Goal: Information Seeking & Learning: Learn about a topic

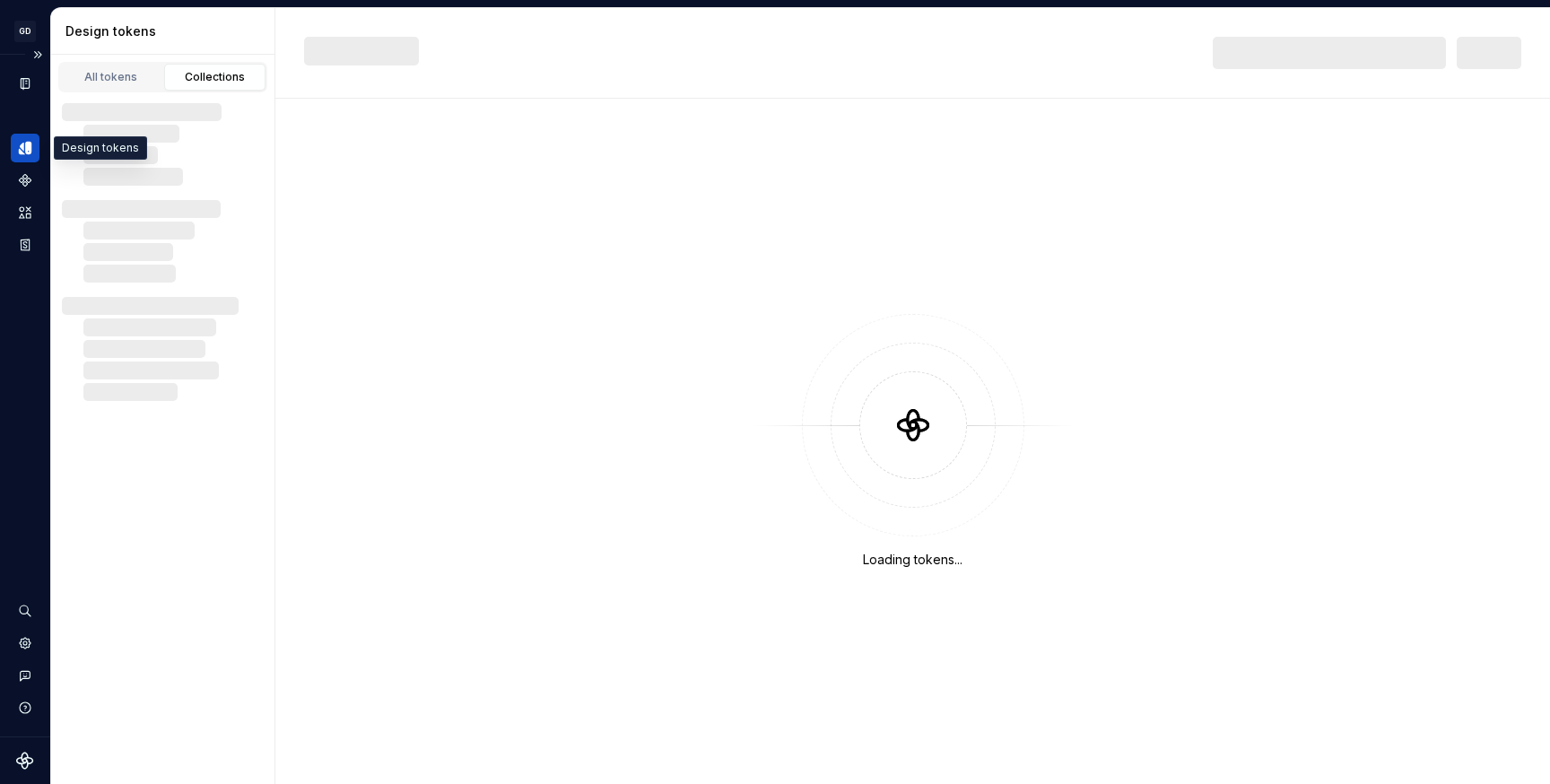
click at [30, 152] on icon "Design tokens" at bounding box center [27, 148] width 6 height 13
click at [25, 86] on icon "Documentation" at bounding box center [27, 83] width 7 height 10
click at [95, 77] on div "All tokens" at bounding box center [111, 78] width 90 height 15
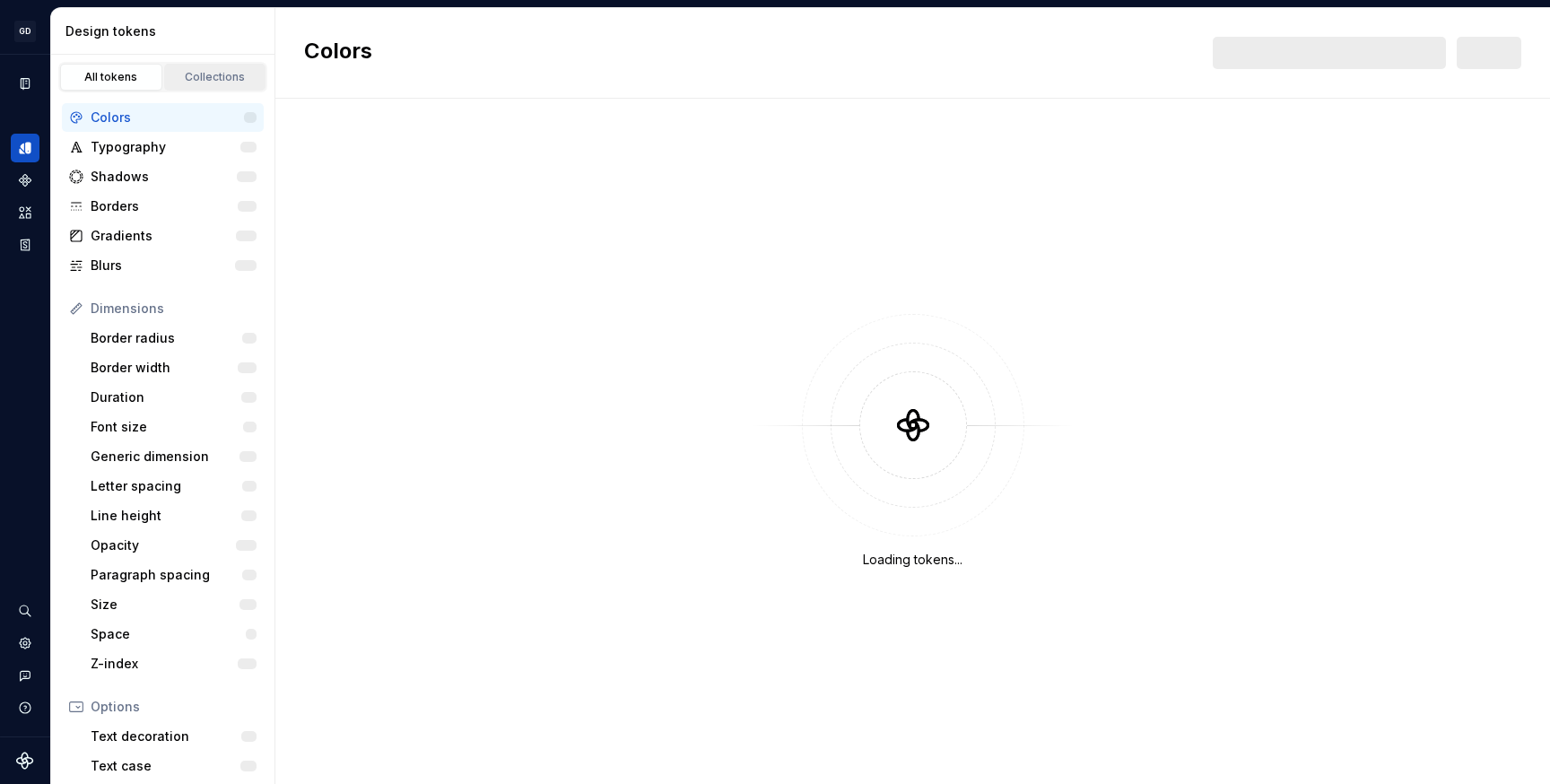
click at [218, 73] on div "Collections" at bounding box center [215, 78] width 90 height 15
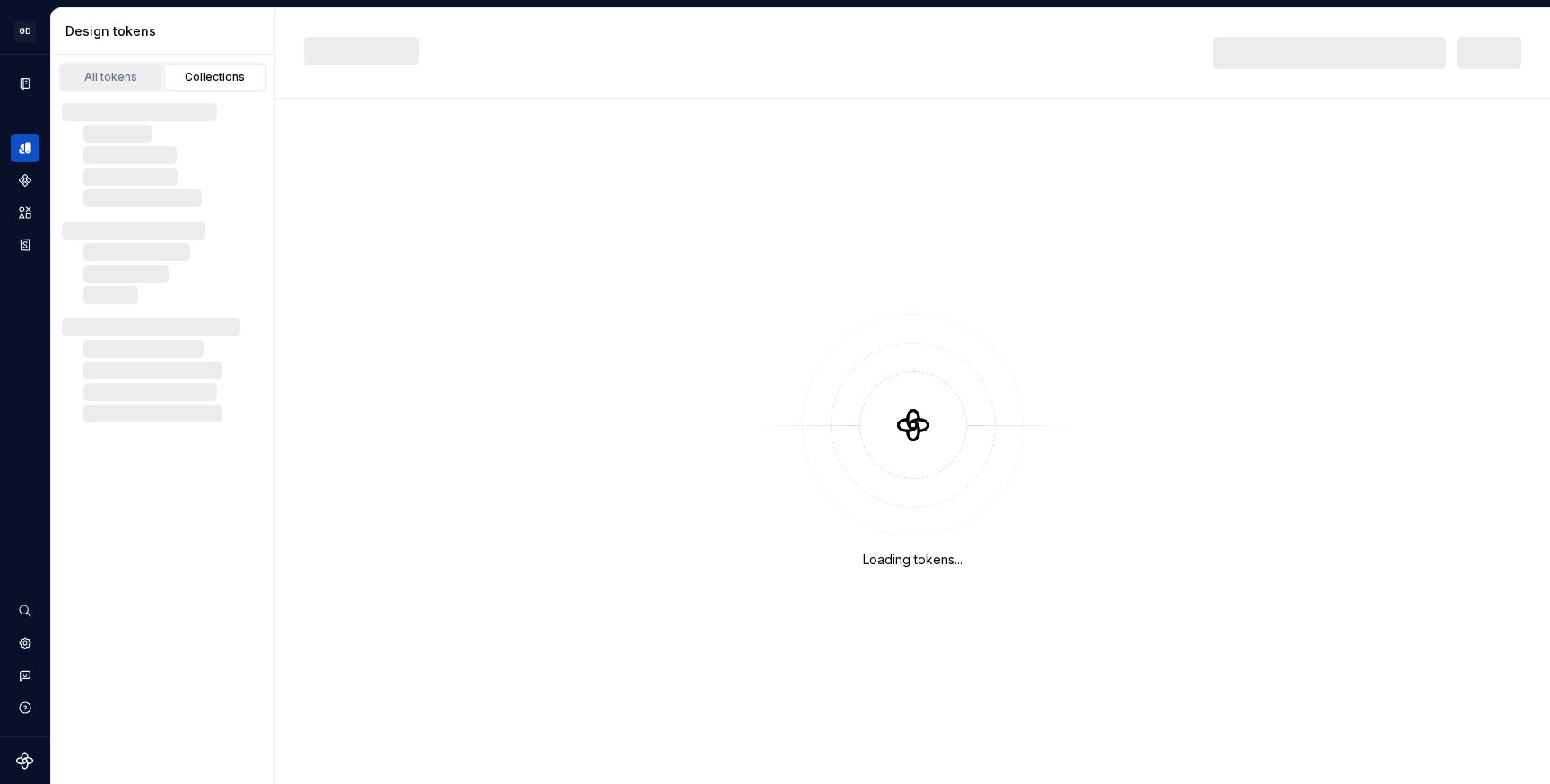
click at [114, 74] on div "All tokens" at bounding box center [111, 78] width 90 height 15
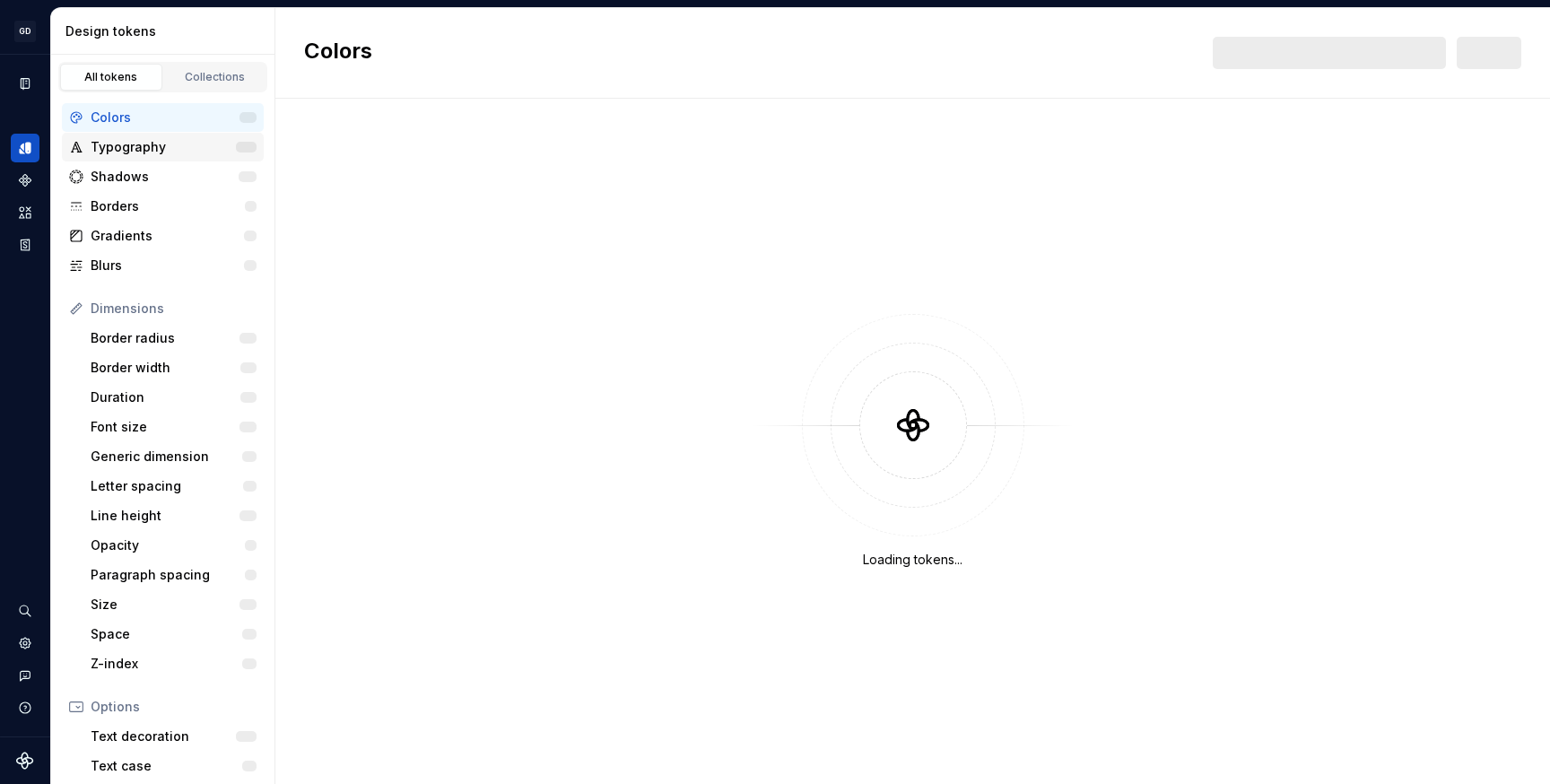
click at [121, 143] on div "Typography" at bounding box center [163, 147] width 145 height 18
click at [114, 177] on div "Shadows" at bounding box center [165, 177] width 148 height 18
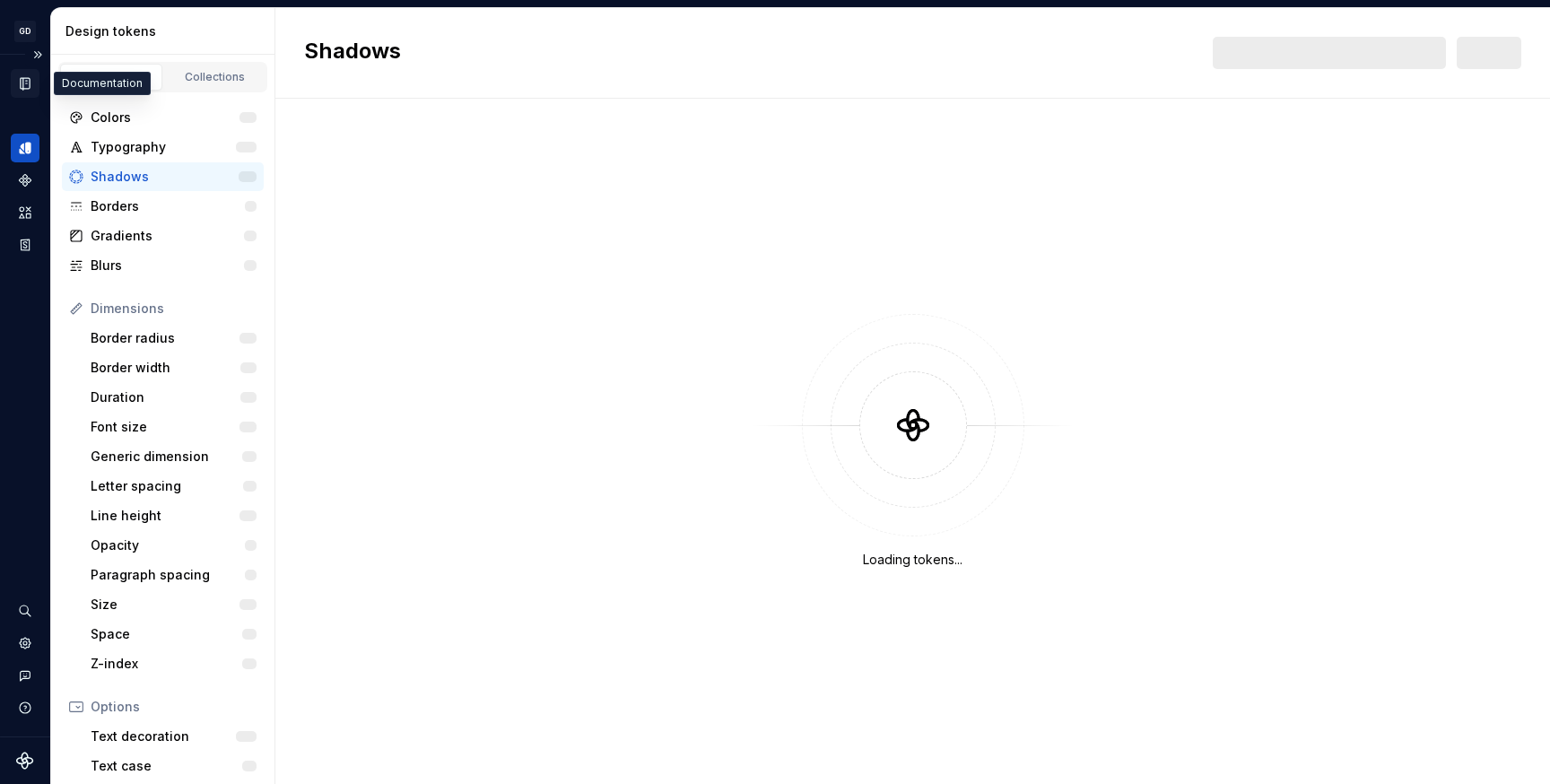
click at [26, 80] on icon "Documentation" at bounding box center [26, 83] width 9 height 12
click at [28, 80] on icon "Documentation" at bounding box center [27, 83] width 7 height 10
click at [216, 73] on div "Collections" at bounding box center [215, 78] width 90 height 15
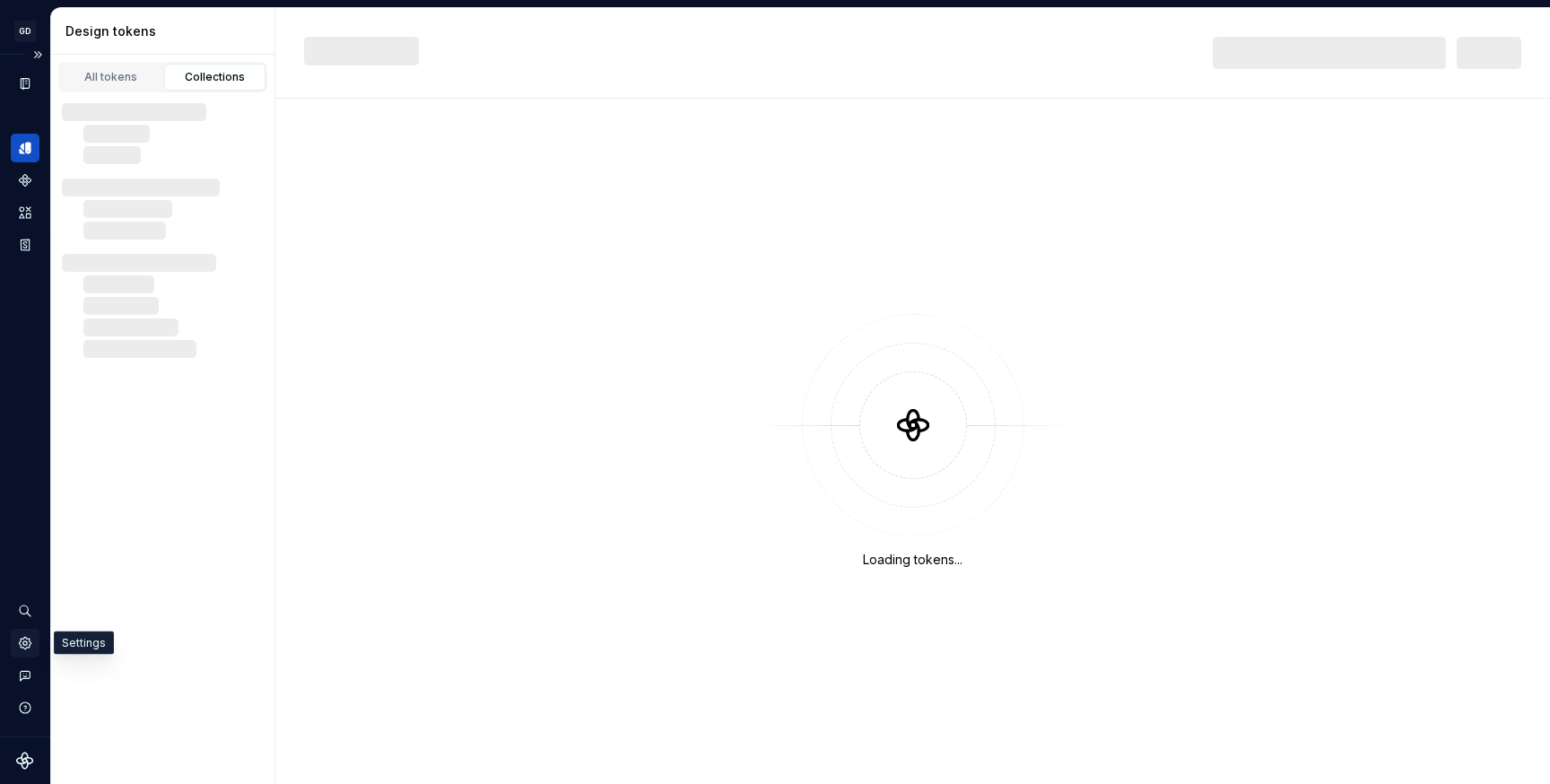
click at [25, 646] on icon "Settings" at bounding box center [25, 642] width 12 height 12
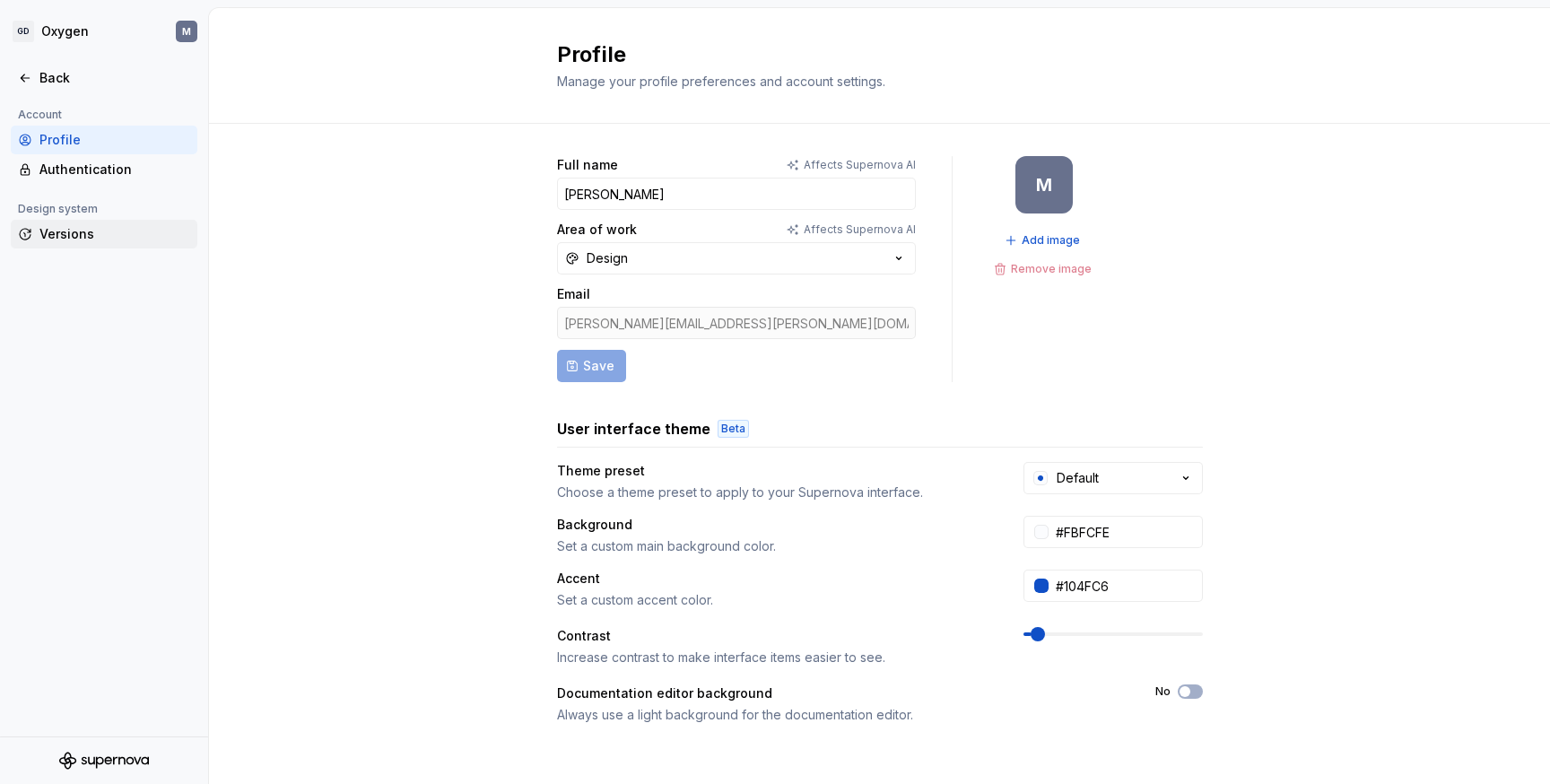
click at [79, 234] on div "Versions" at bounding box center [114, 234] width 151 height 18
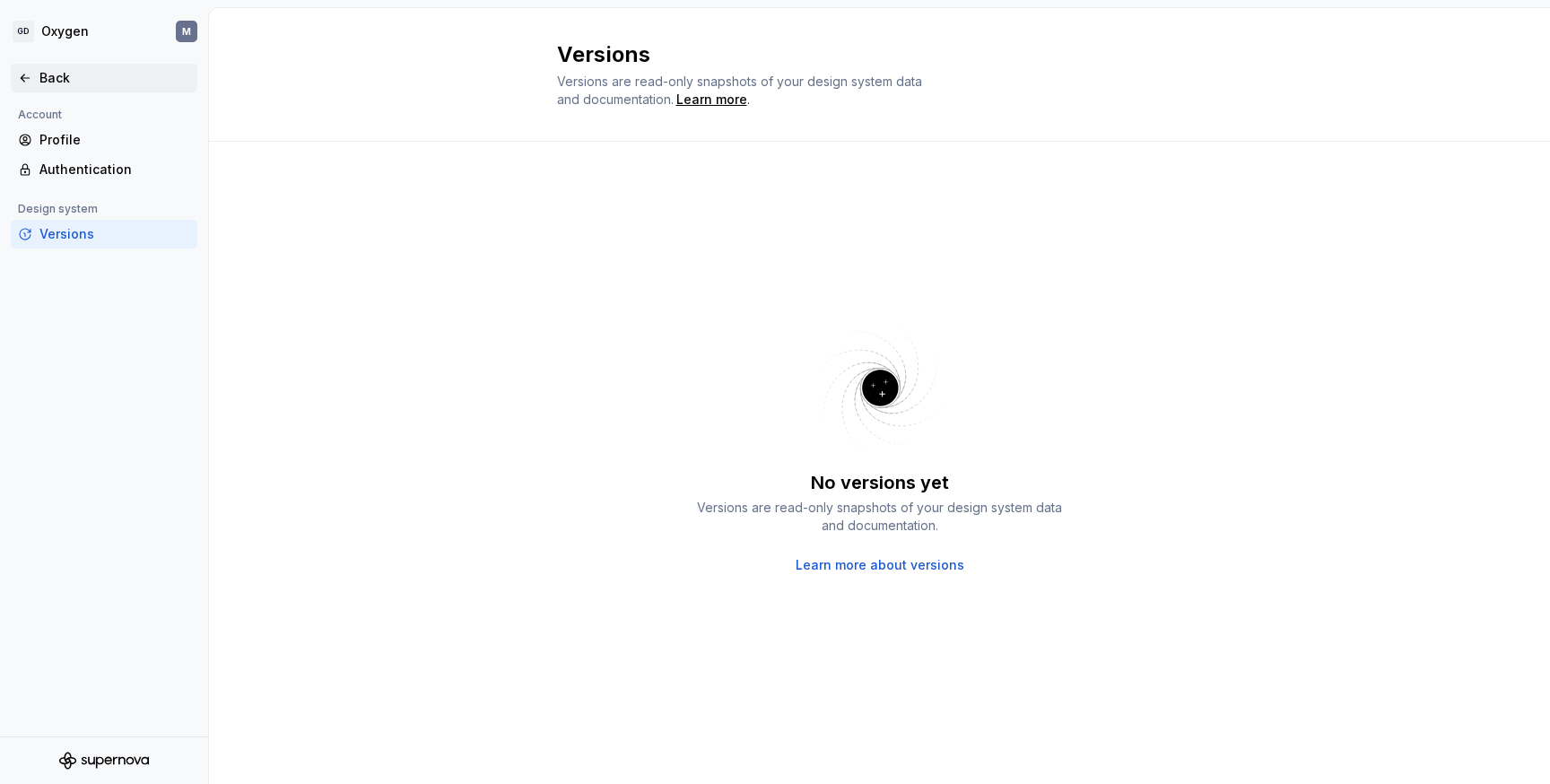
click at [56, 79] on div "Back" at bounding box center [114, 79] width 151 height 18
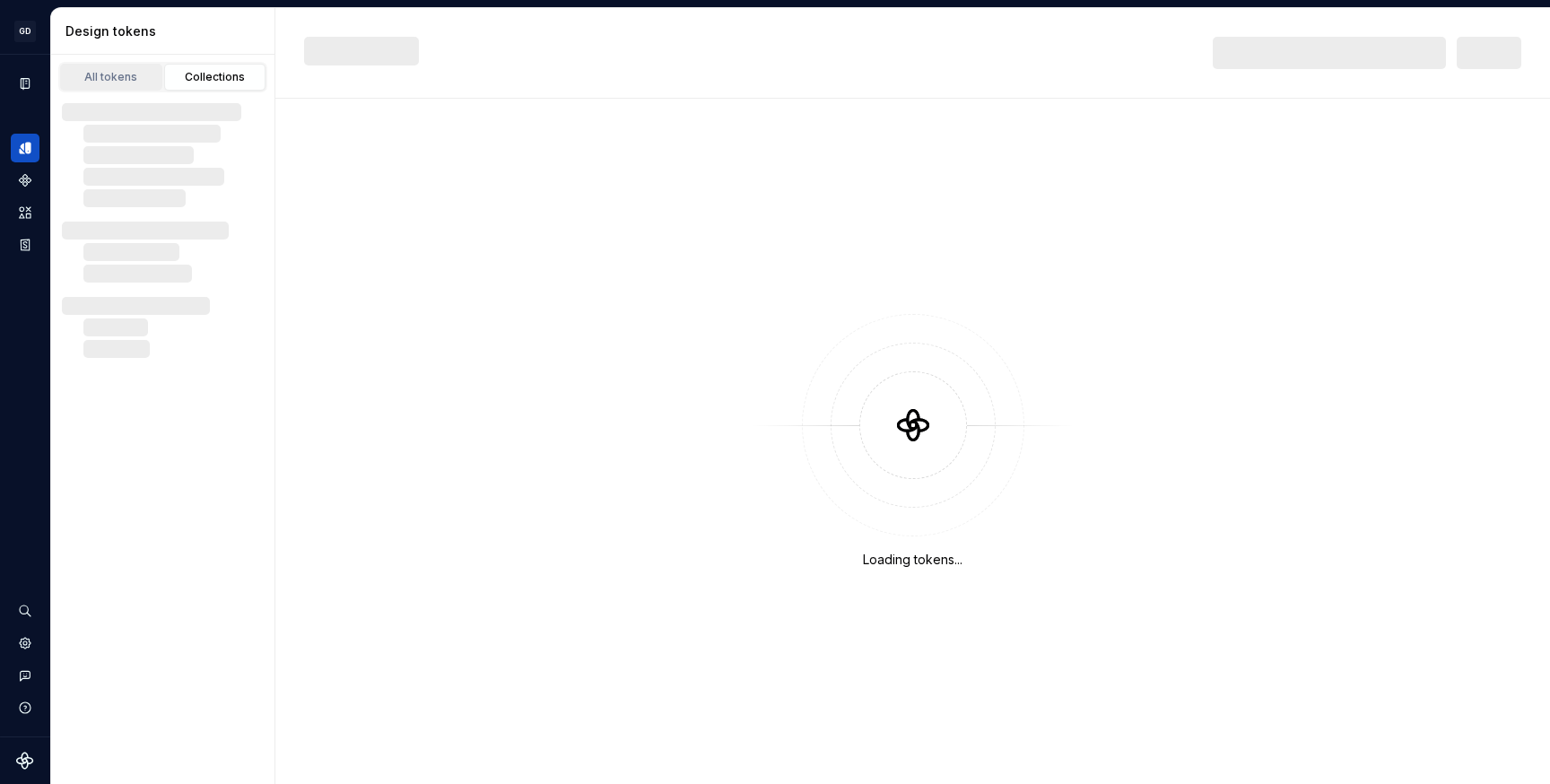
click at [119, 73] on div "All tokens" at bounding box center [111, 78] width 90 height 15
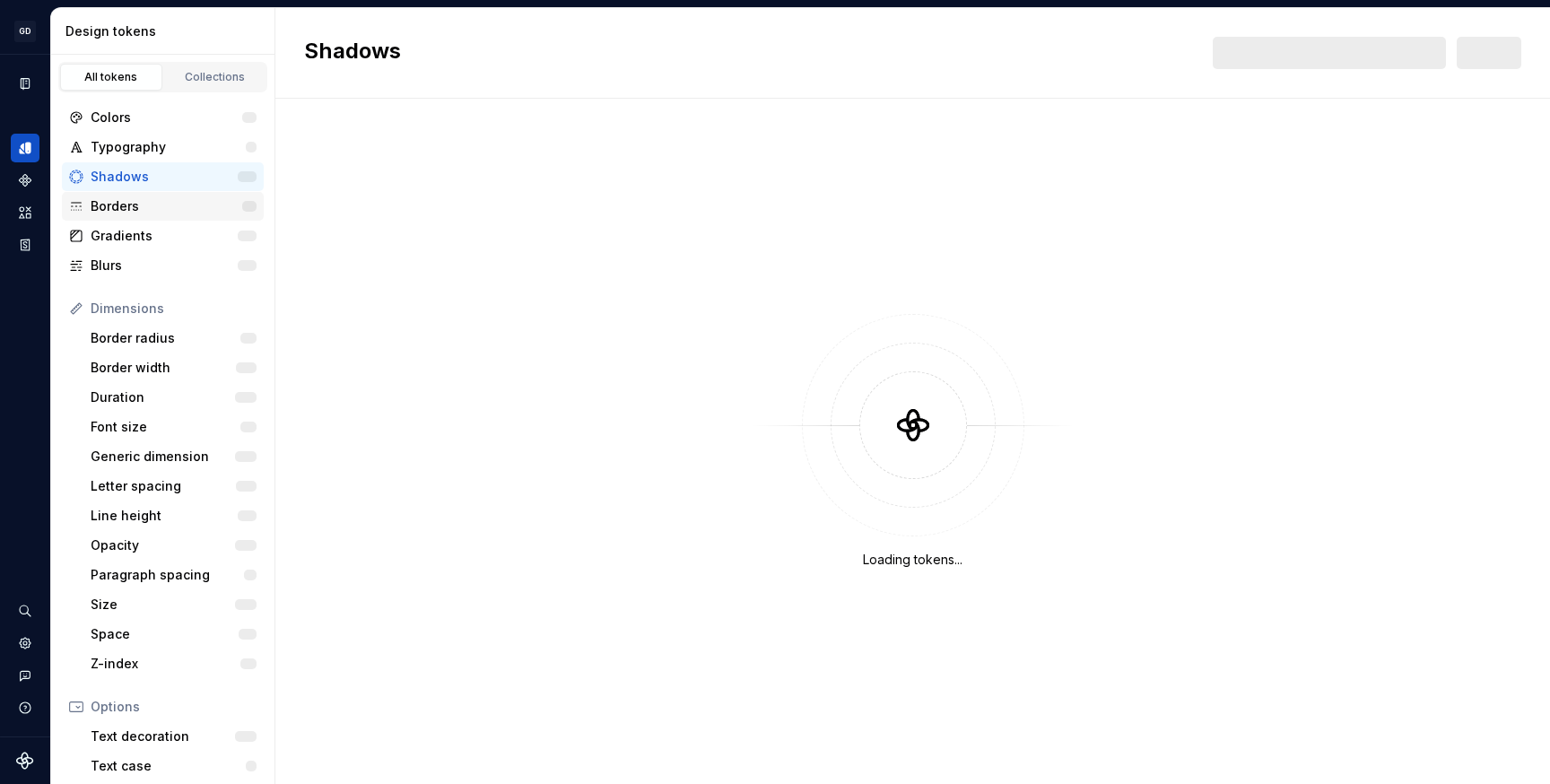
click at [121, 206] on div "Borders" at bounding box center [166, 207] width 152 height 18
click at [26, 700] on div "button" at bounding box center [25, 707] width 28 height 28
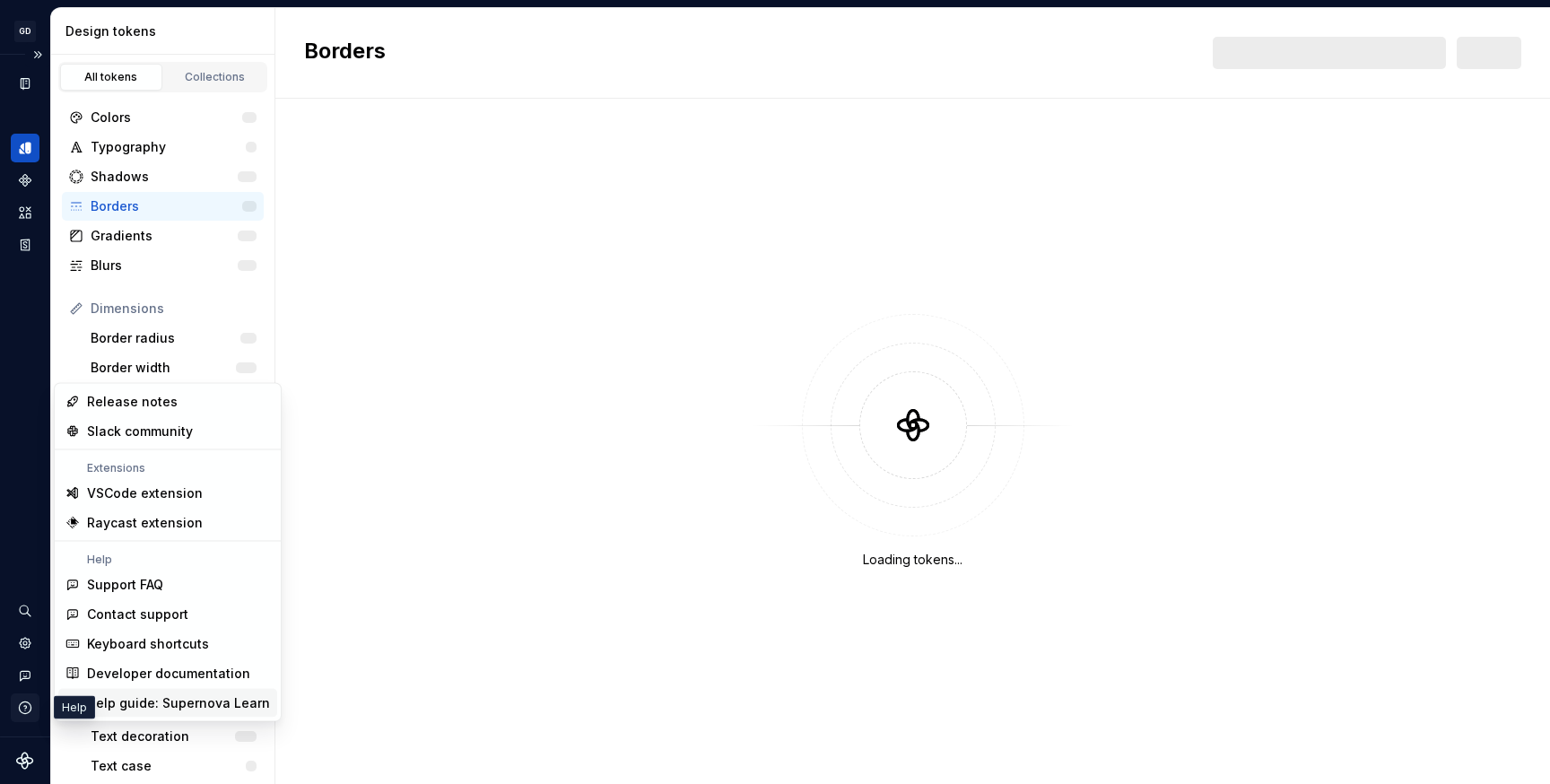
click at [27, 707] on icon "button" at bounding box center [26, 708] width 16 height 16
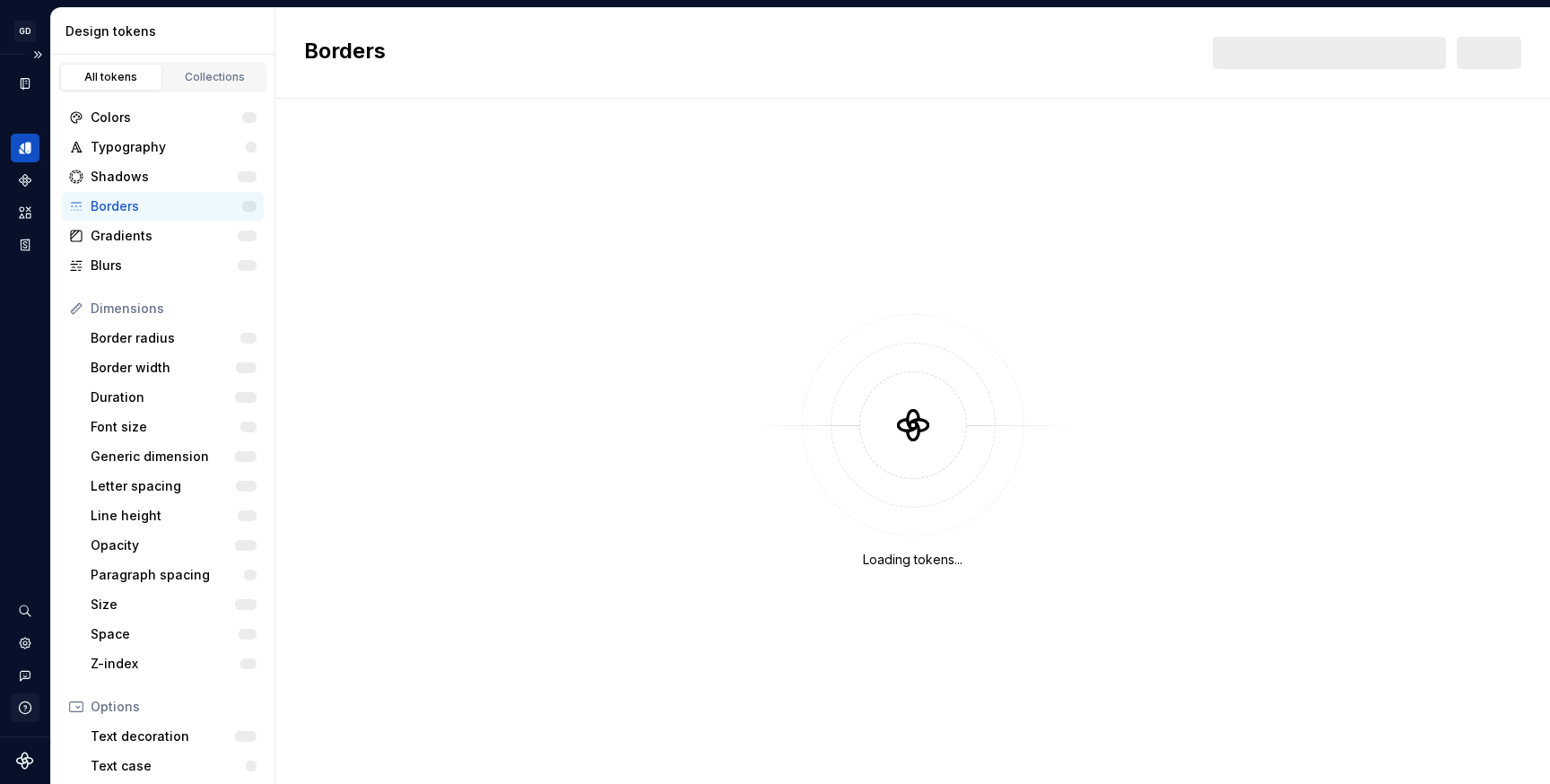
click at [27, 707] on icon "button" at bounding box center [26, 708] width 16 height 16
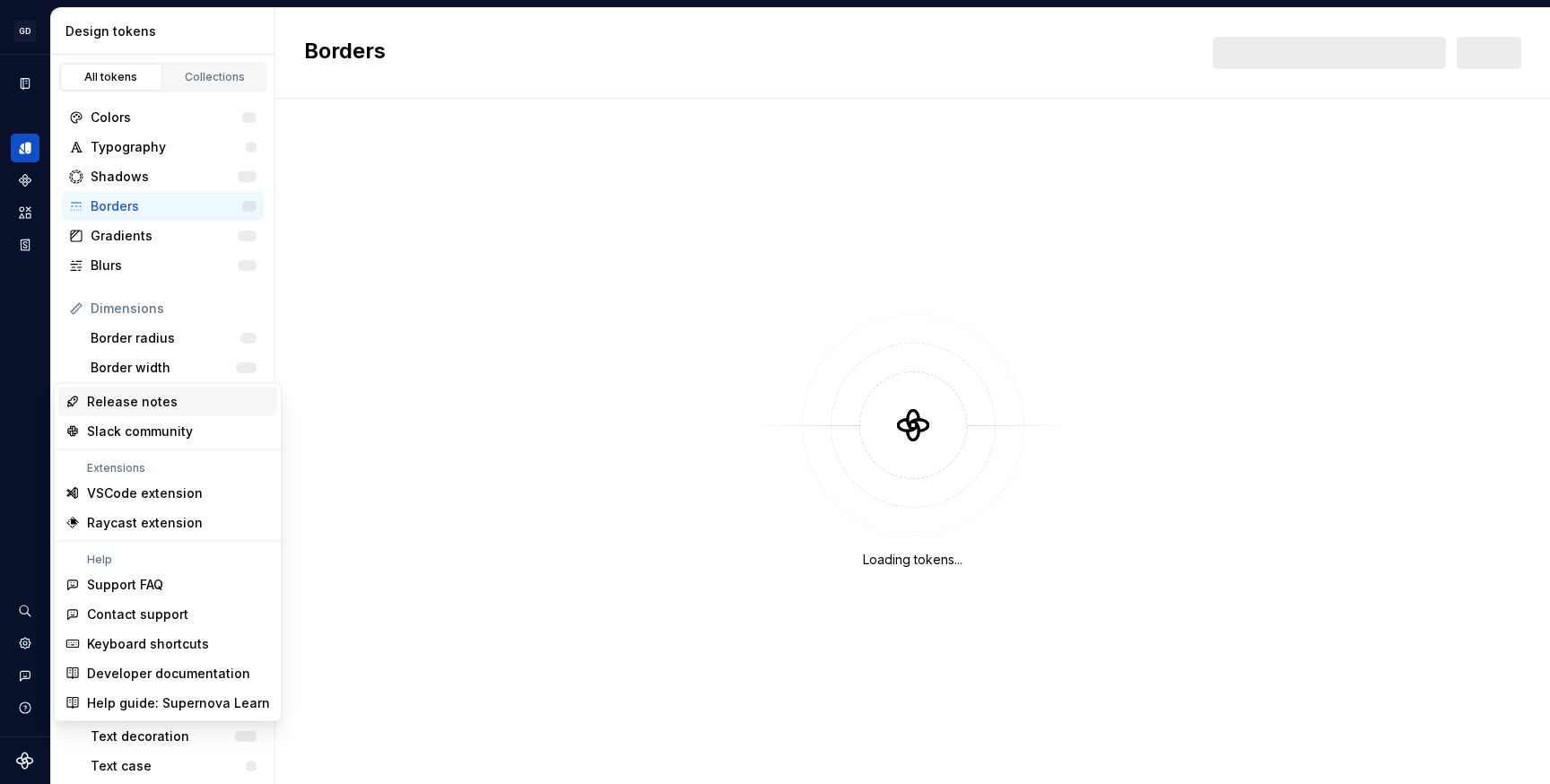
click at [150, 400] on div "Release notes" at bounding box center [132, 402] width 90 height 18
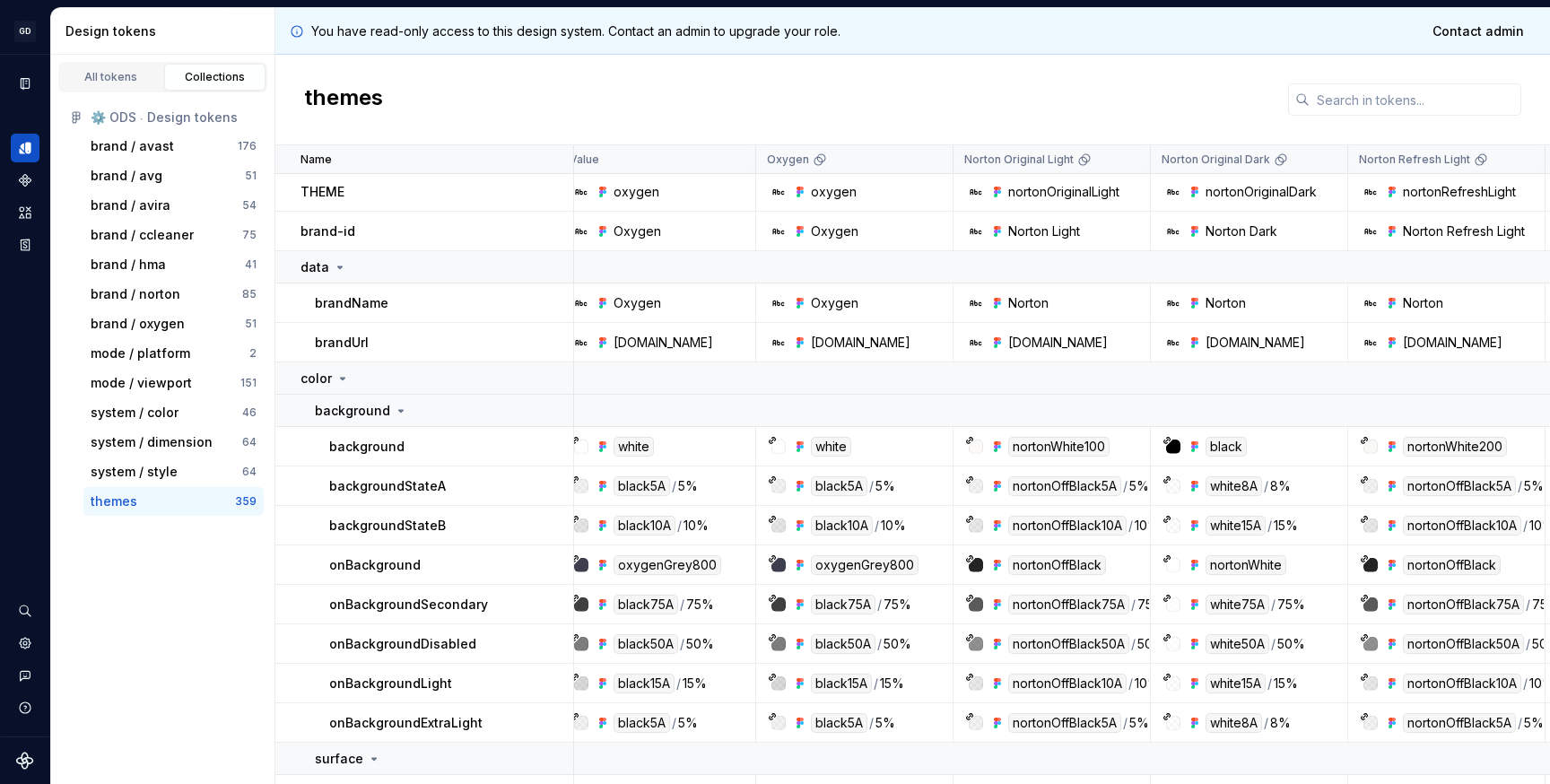
scroll to position [2, 0]
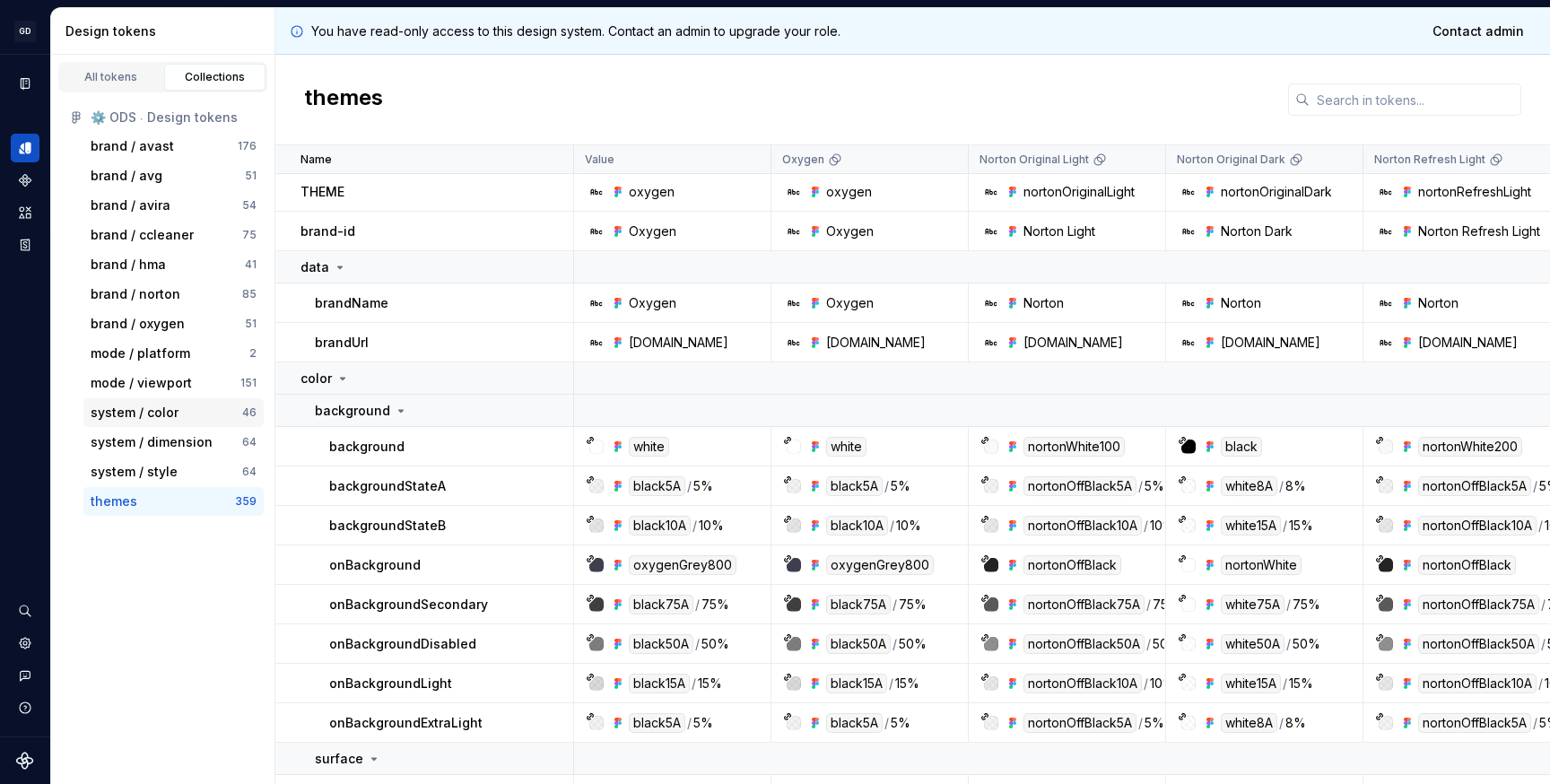
click at [124, 412] on div "system / color" at bounding box center [134, 413] width 88 height 18
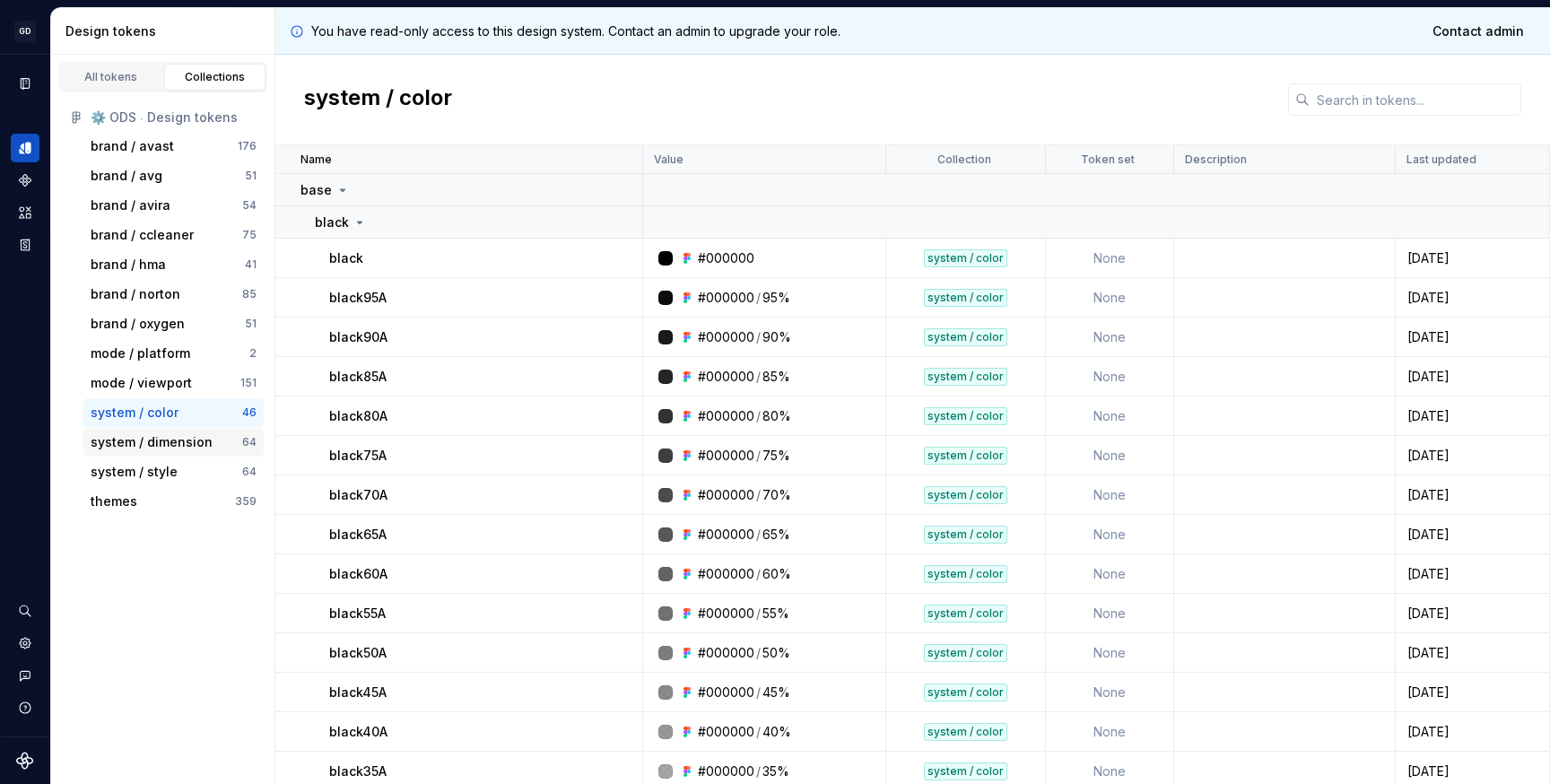
click at [128, 446] on div "system / dimension" at bounding box center [151, 442] width 122 height 18
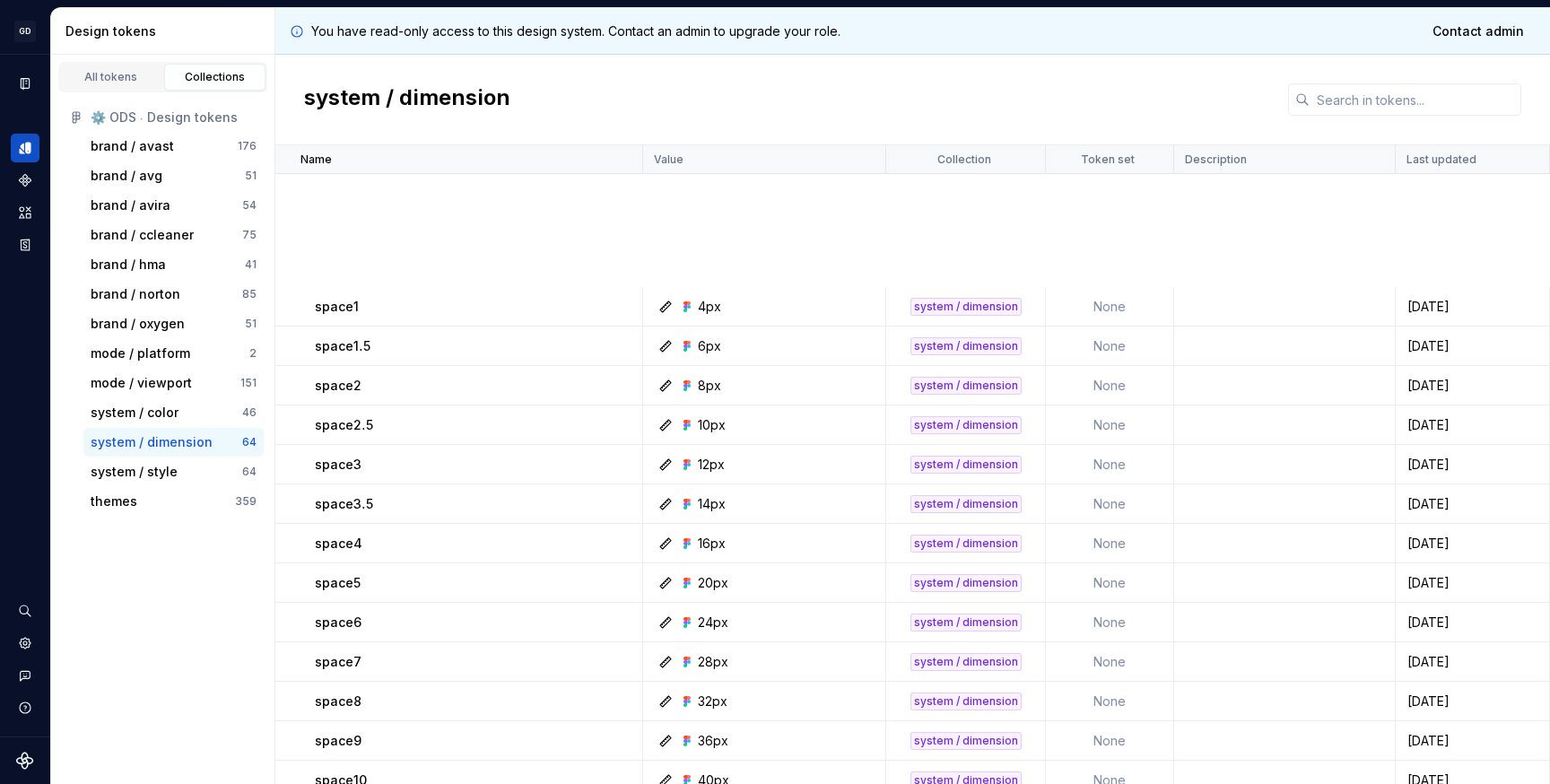
scroll to position [18, 0]
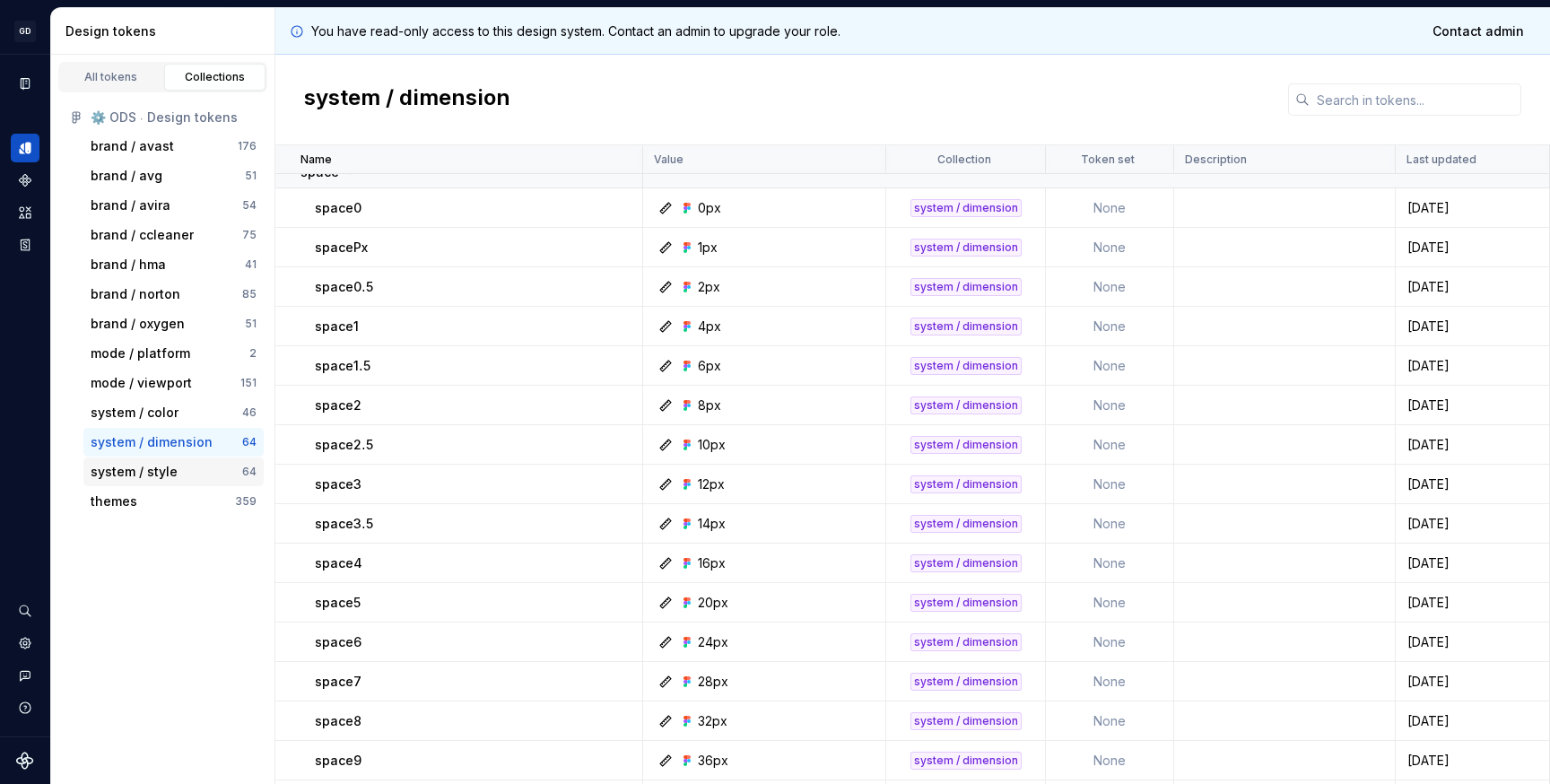
click at [173, 477] on div "system / style" at bounding box center [133, 471] width 87 height 18
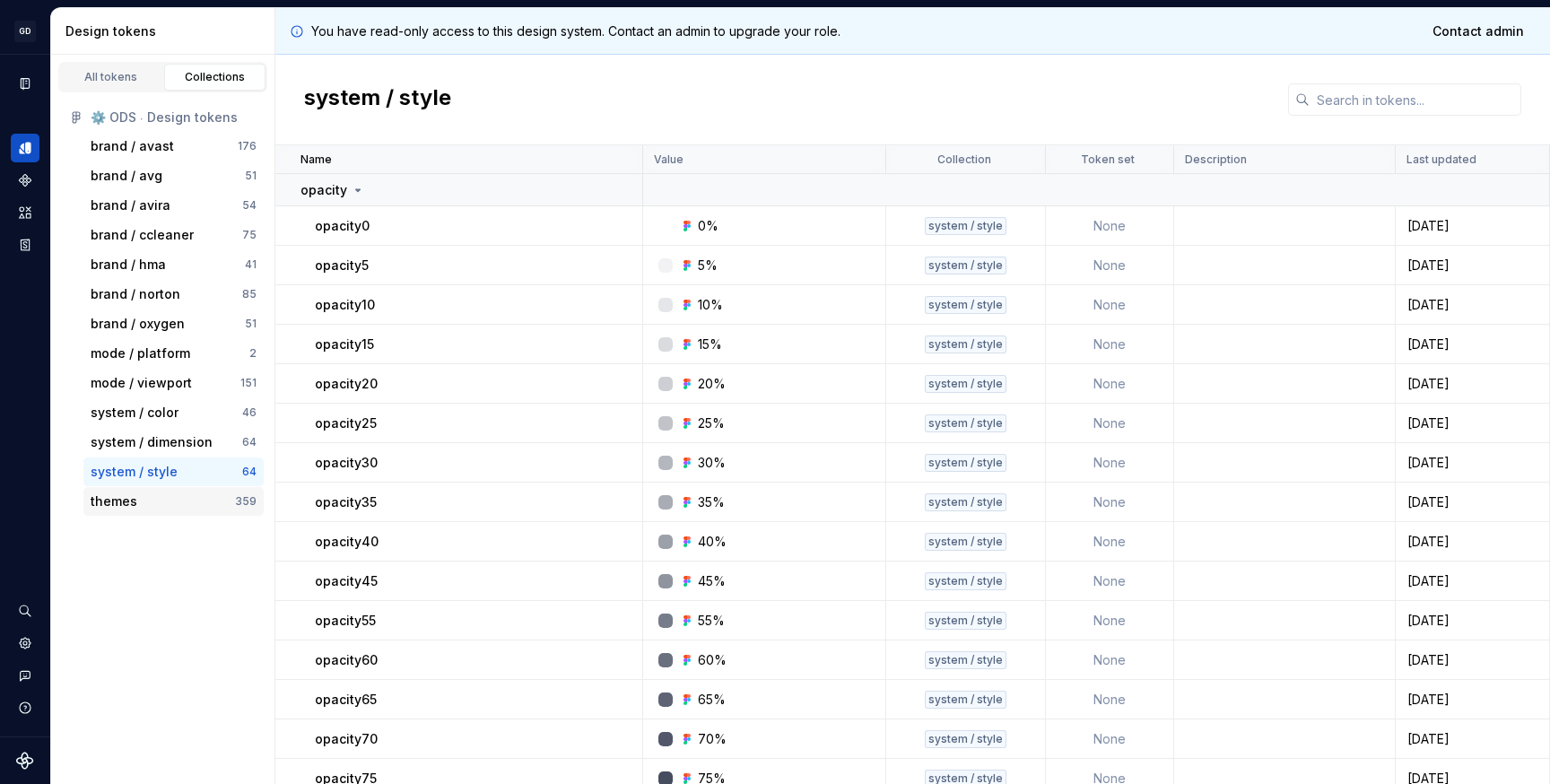
click at [164, 507] on div "themes" at bounding box center [163, 502] width 144 height 18
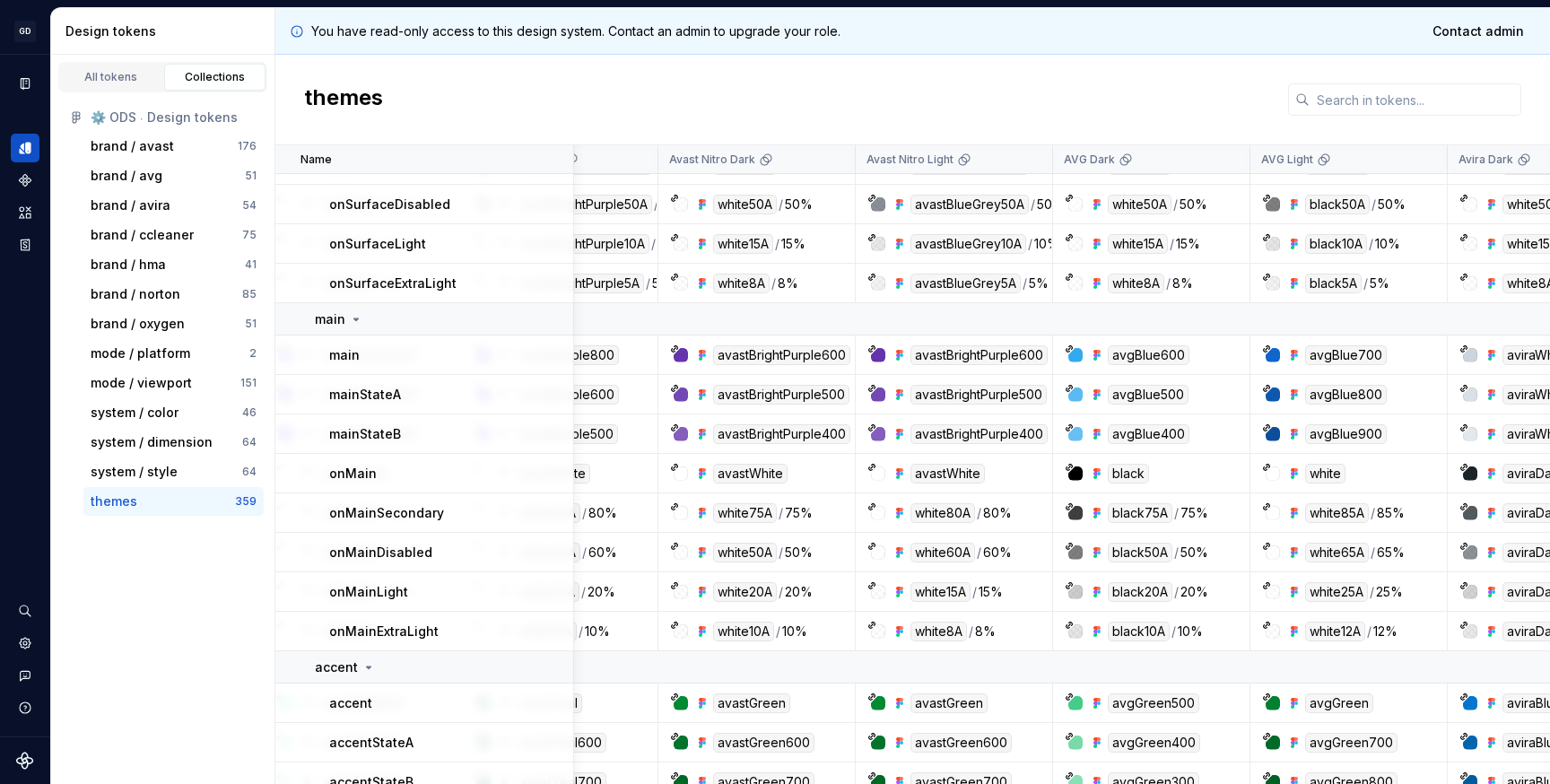
scroll to position [789, 1893]
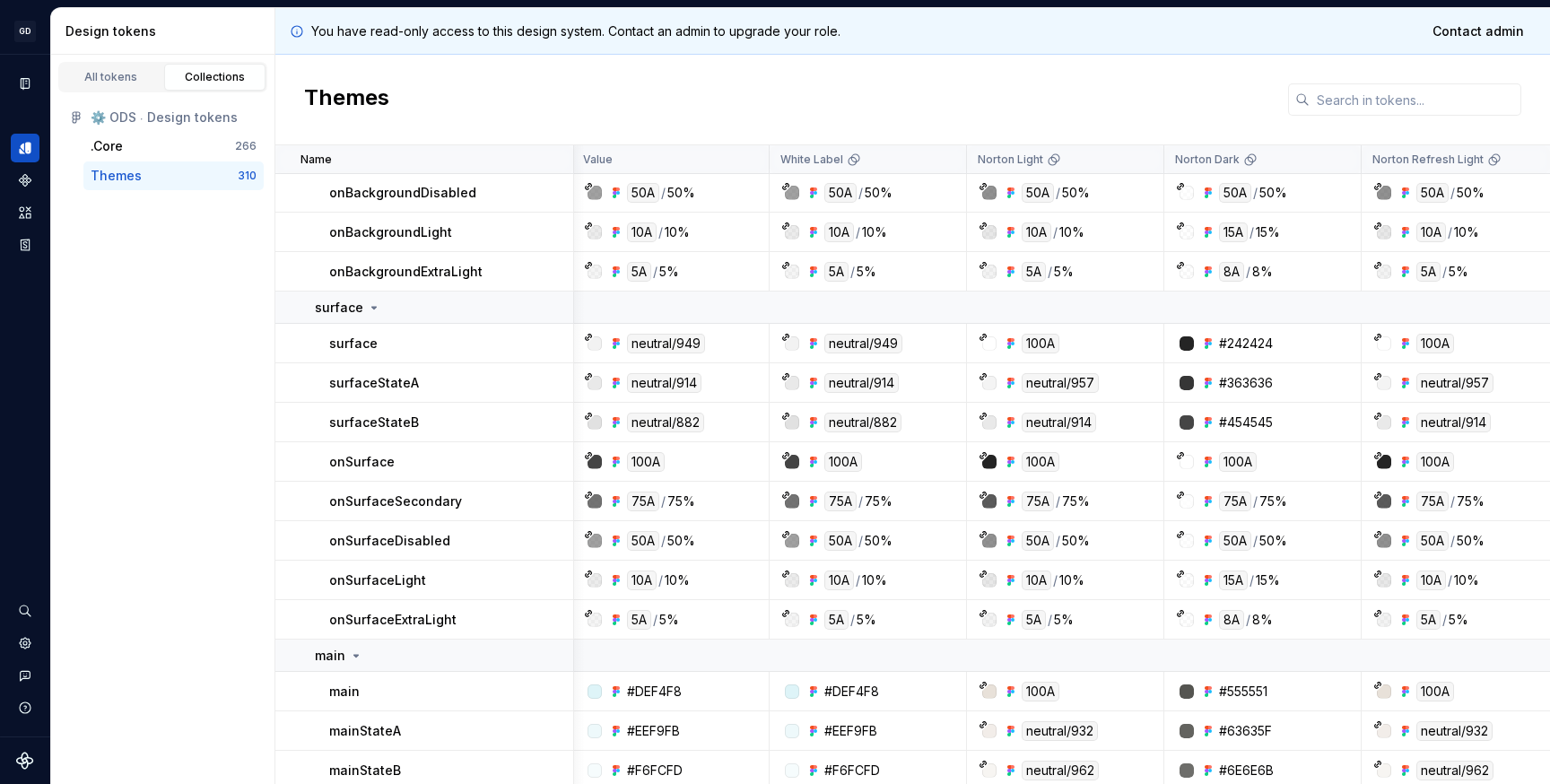
scroll to position [218, 2]
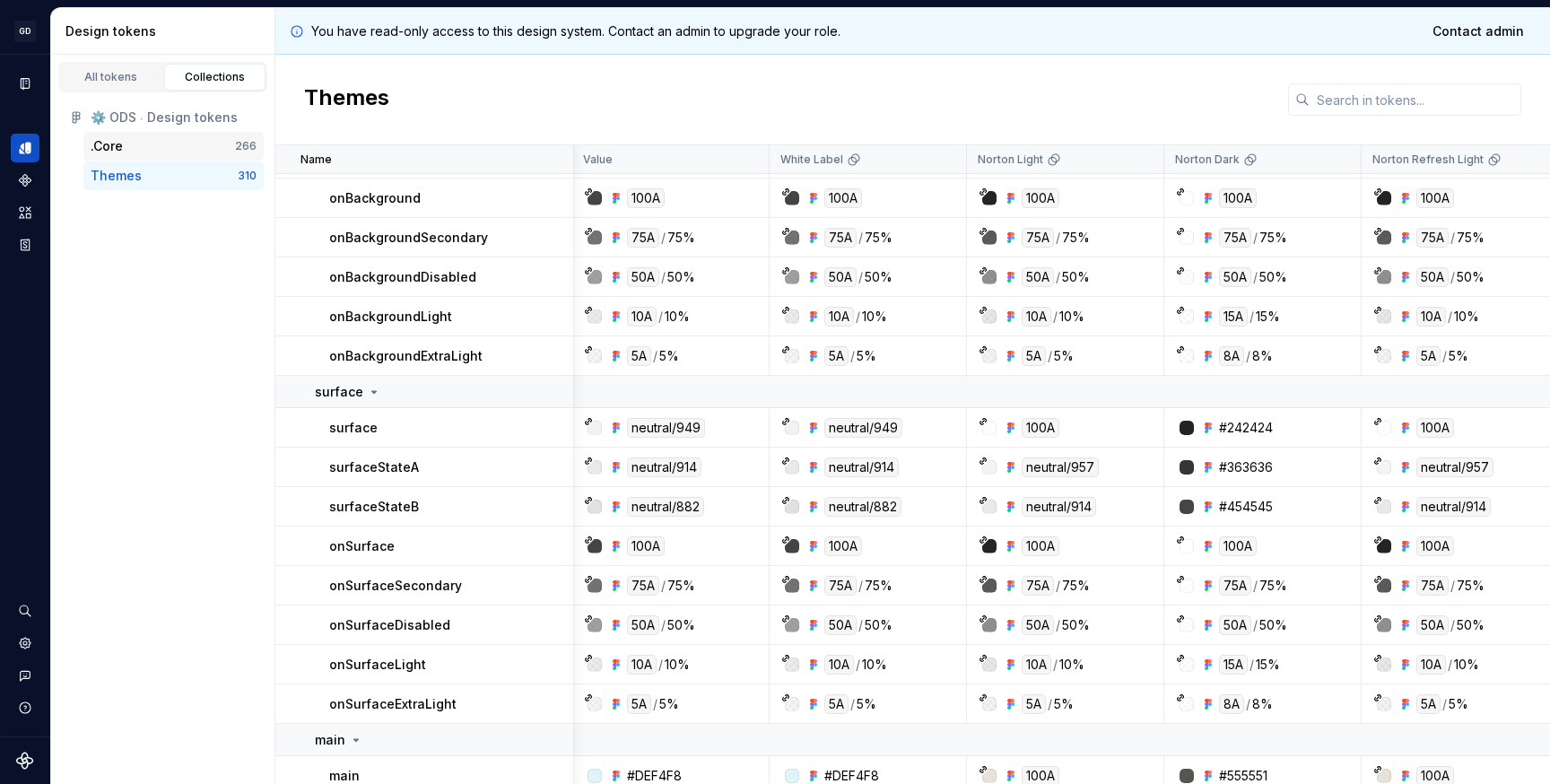
click at [122, 146] on div ".Core" at bounding box center [106, 146] width 32 height 18
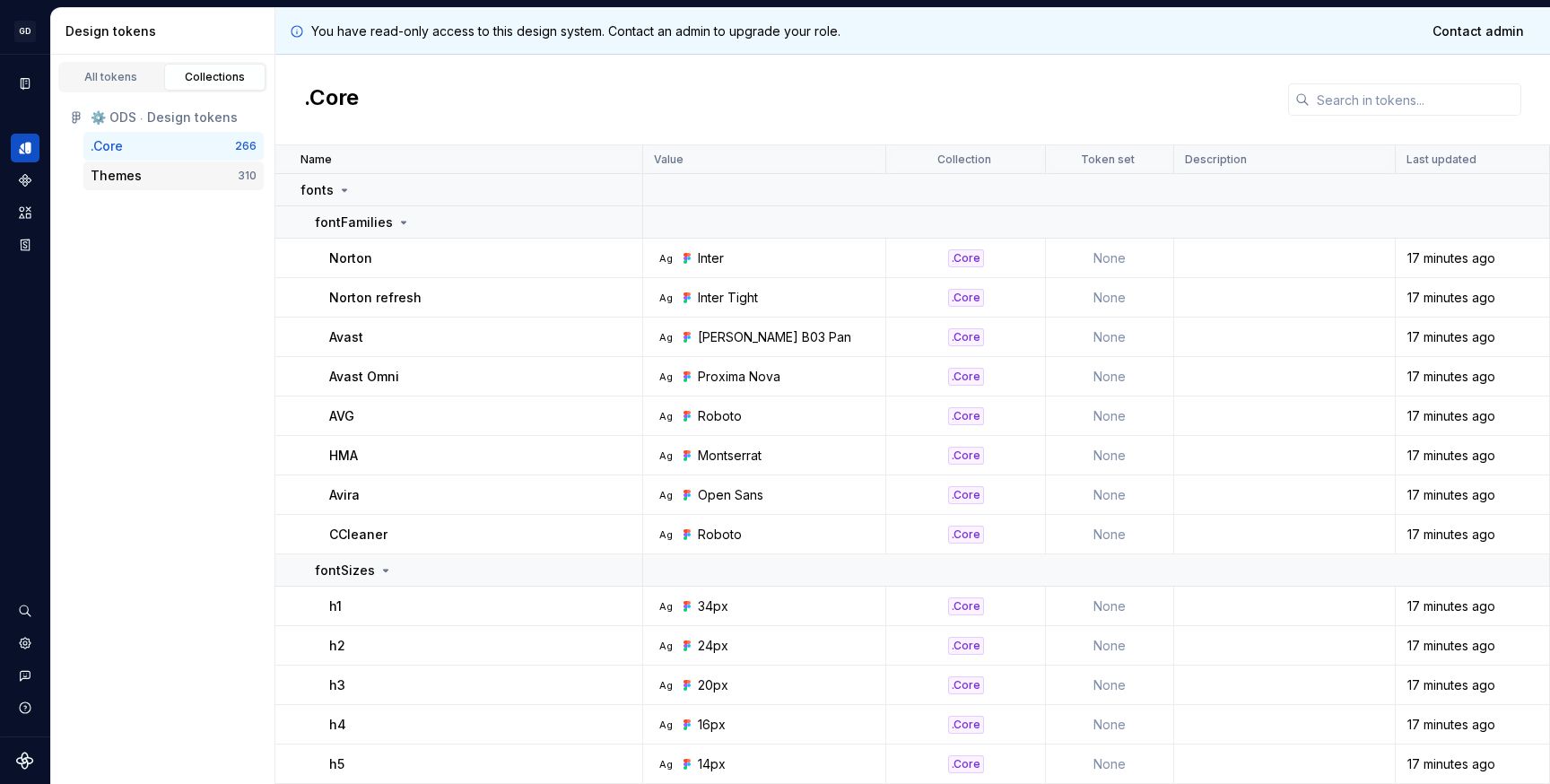
click at [120, 174] on div "Themes" at bounding box center [116, 176] width 51 height 18
